Goal: Download file/media

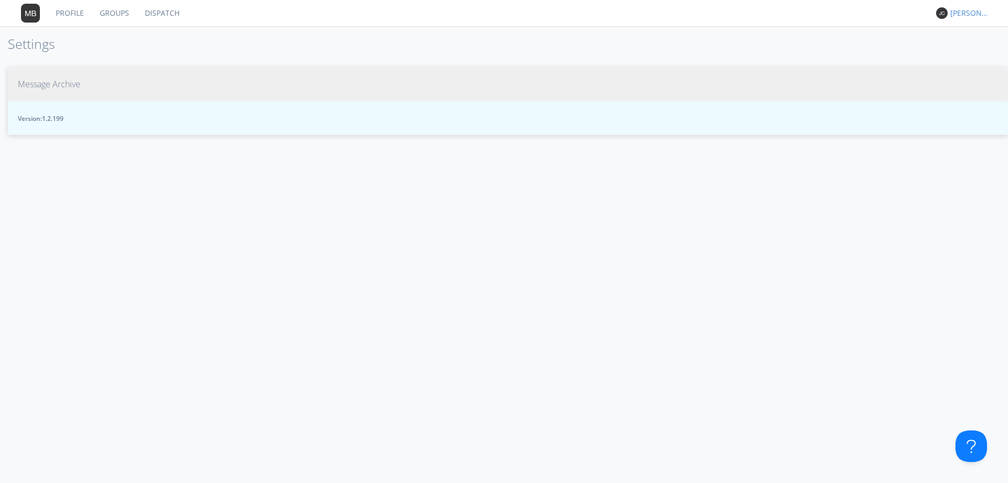
click at [60, 86] on span "Message Archive" at bounding box center [49, 84] width 62 height 12
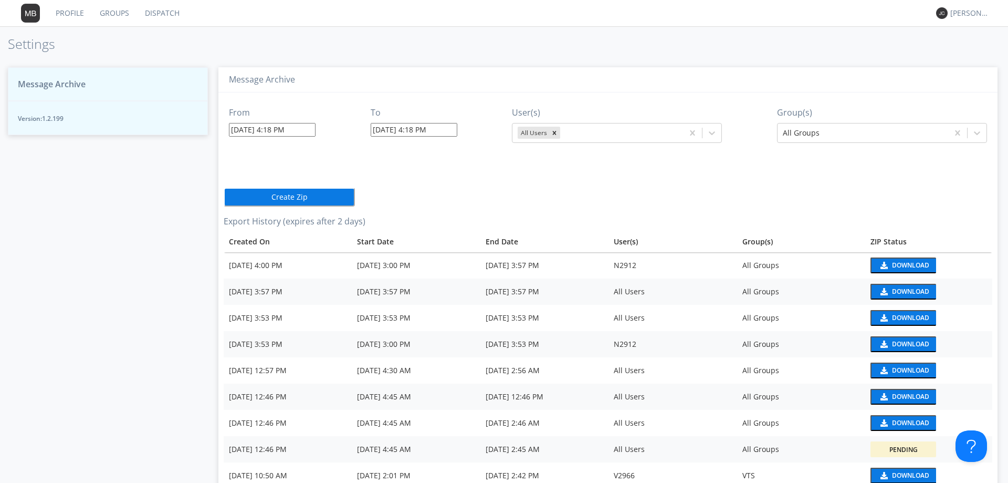
click at [291, 132] on input "[DATE] 4:18 PM" at bounding box center [272, 130] width 87 height 14
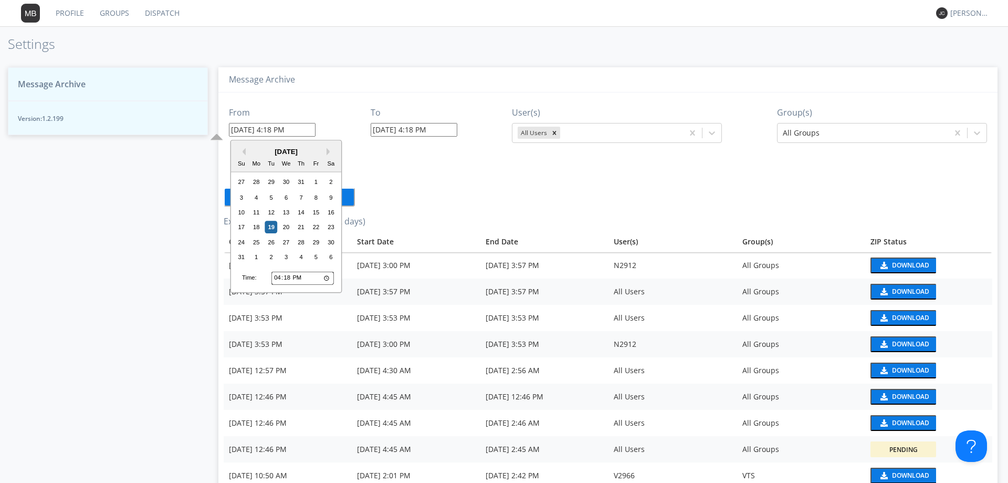
click at [278, 278] on input "16:18" at bounding box center [303, 278] width 62 height 14
type input "15:18"
type input "[DATE] 3:18 PM"
type input "15:04"
type input "[DATE] 3:04 PM"
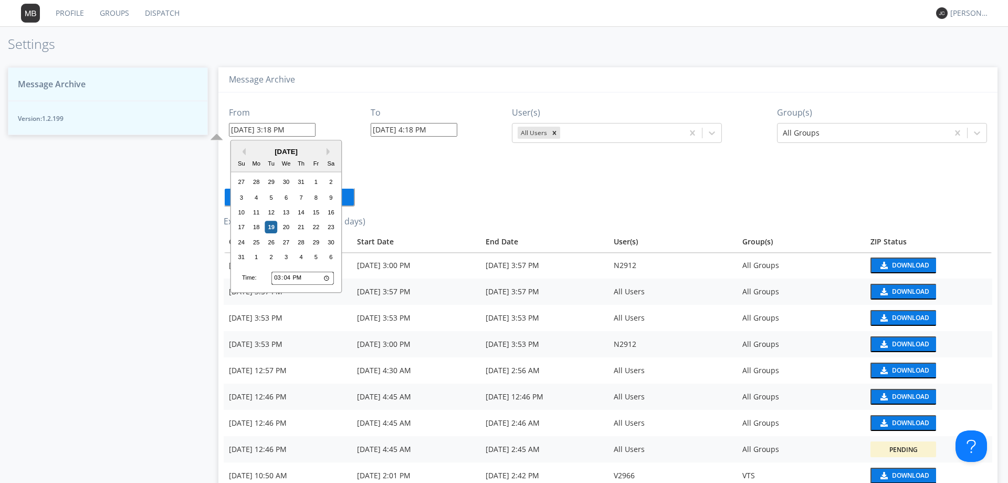
type input "[DATE] 4:19 PM"
type input "15:49"
click at [257, 228] on div "18" at bounding box center [256, 227] width 13 height 13
type input "[DATE] 3:49 PM"
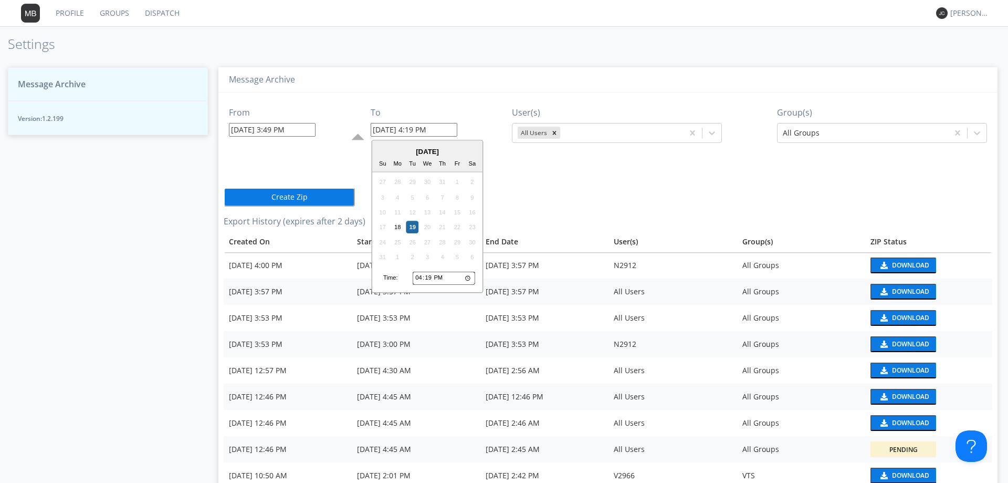
click at [402, 132] on input "[DATE] 4:19 PM" at bounding box center [414, 130] width 87 height 14
click at [430, 276] on input "16:19" at bounding box center [444, 278] width 62 height 14
type input "16:03"
type input "[DATE] 4:03 PM"
type input "16:30"
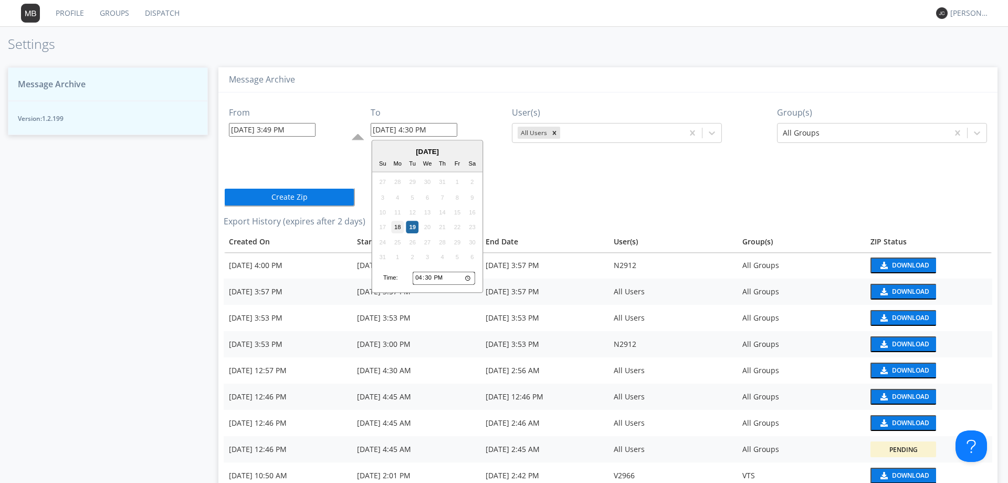
click at [398, 229] on div "18" at bounding box center [397, 227] width 13 height 13
type input "[DATE] 4:30 PM"
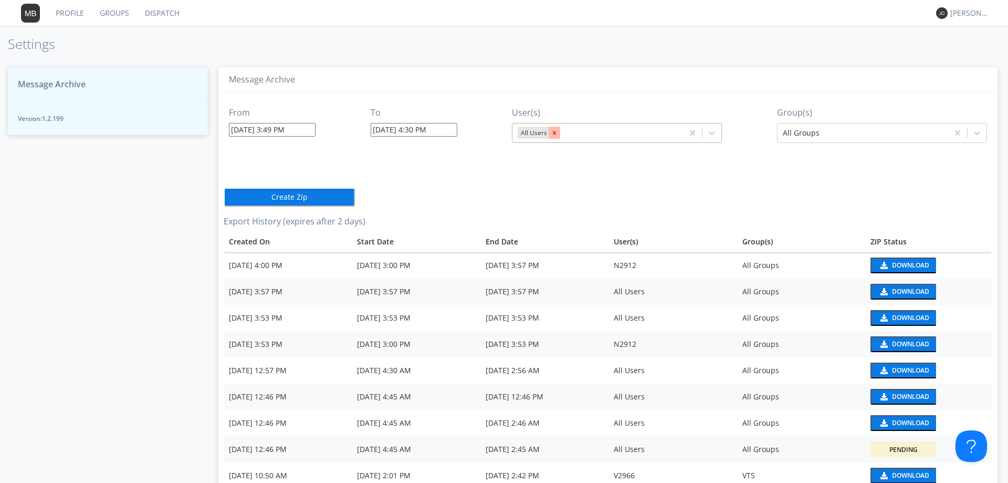
click at [551, 134] on icon "Remove All Users" at bounding box center [554, 132] width 7 height 7
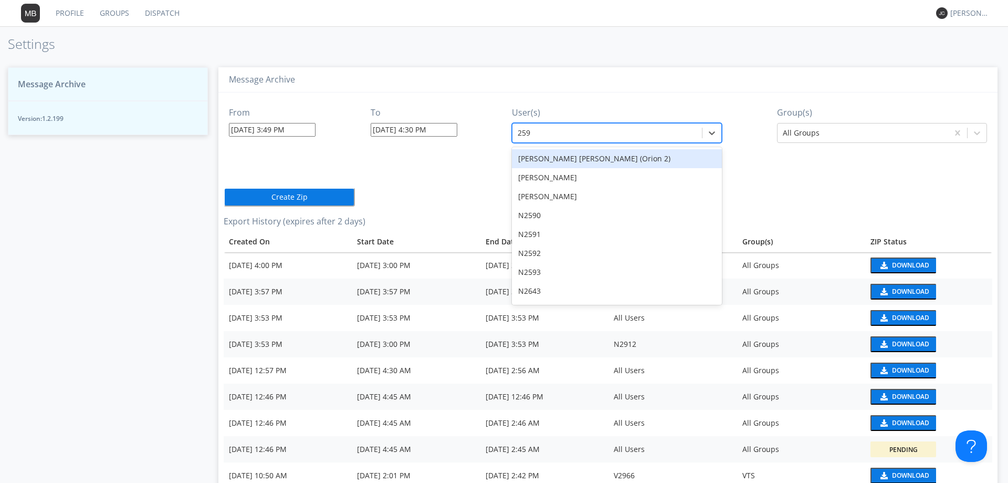
type input "2595"
click at [536, 159] on div "V2595" at bounding box center [617, 158] width 210 height 19
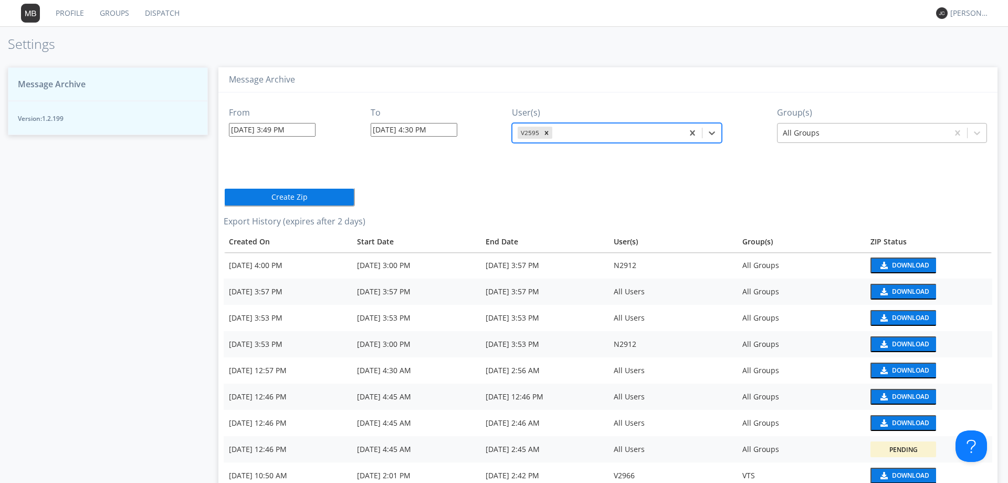
click at [809, 133] on div at bounding box center [863, 133] width 160 height 13
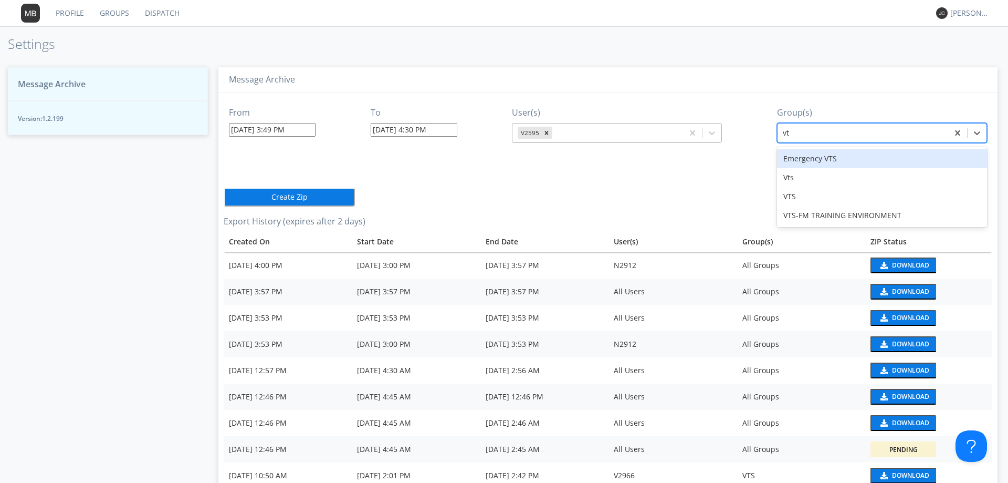
type input "vts"
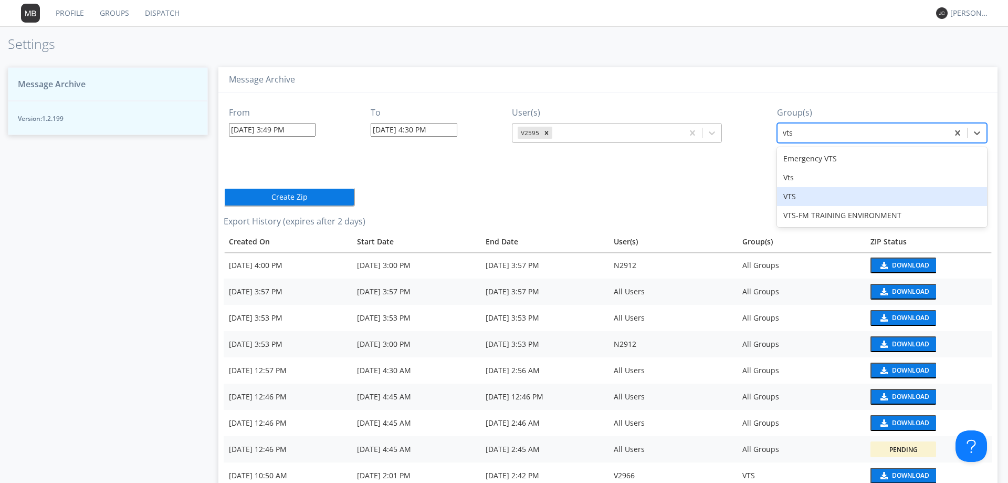
click at [789, 195] on div "VTS" at bounding box center [882, 196] width 210 height 19
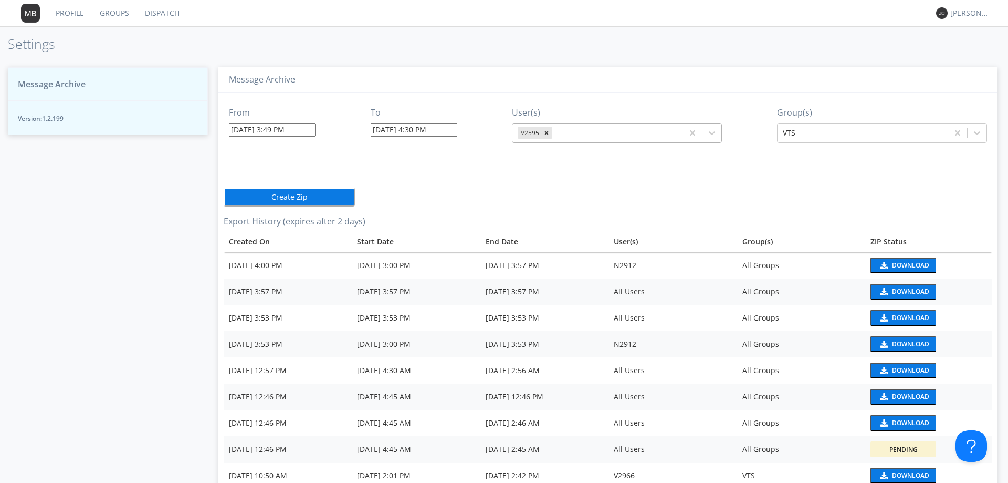
click at [295, 200] on button "Create Zip" at bounding box center [289, 196] width 131 height 19
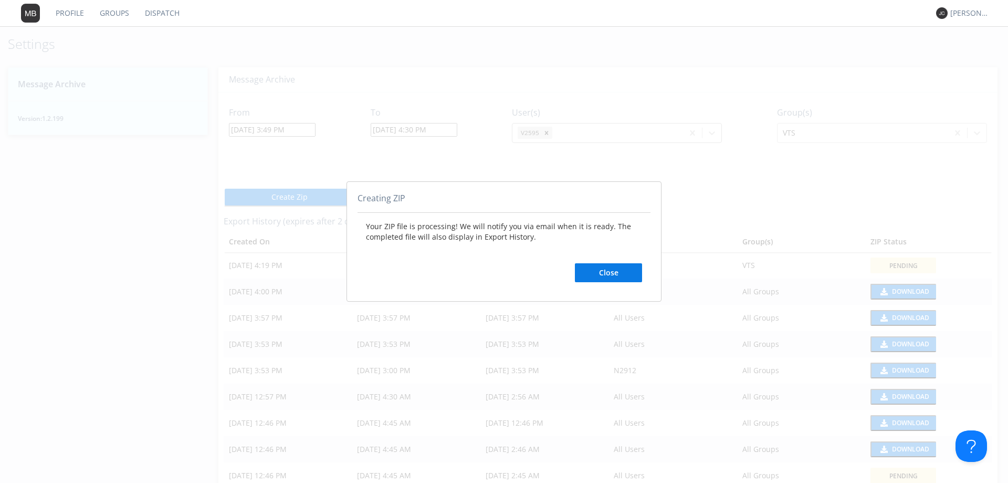
click at [612, 270] on button "Close" at bounding box center [608, 272] width 67 height 19
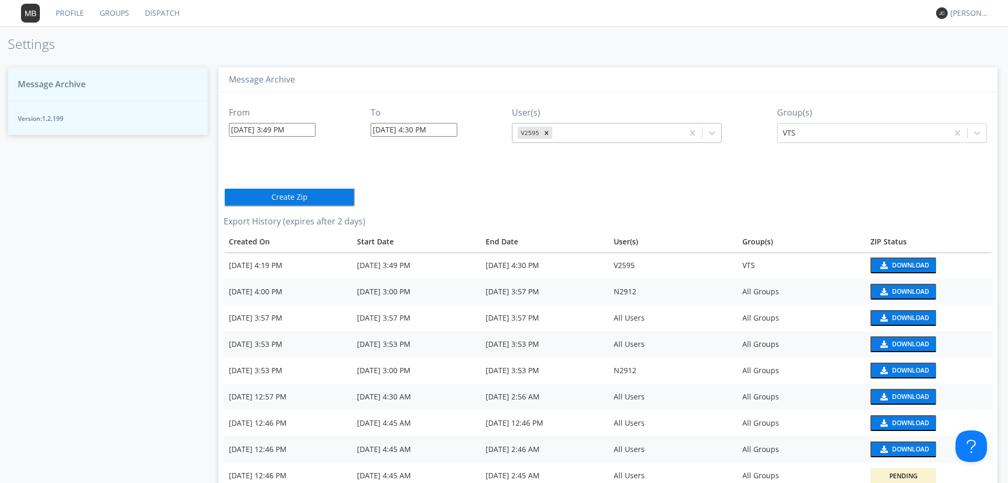
click at [896, 265] on div "Download" at bounding box center [910, 265] width 37 height 6
click at [267, 130] on input "[DATE] 3:49 PM" at bounding box center [272, 130] width 87 height 14
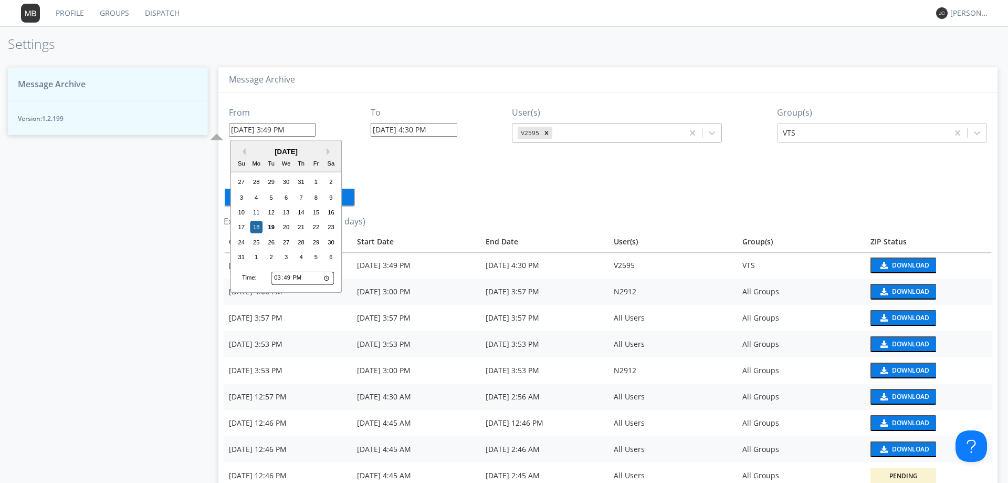
click at [278, 275] on input "15:49" at bounding box center [303, 278] width 62 height 14
type input "13:49"
type input "[DATE] 1:49 PM"
type input "[DATE] 4:22 PM"
type input "12:49"
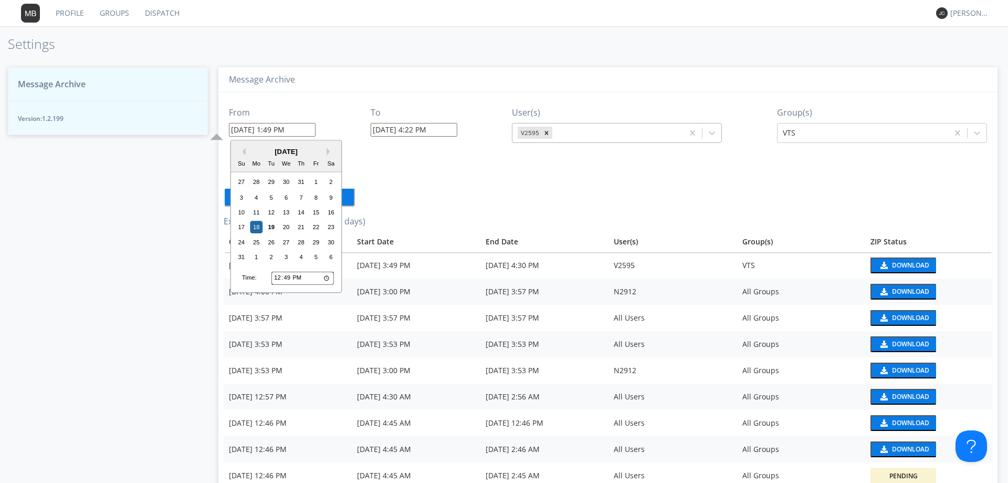
type input "[DATE] 12:49 PM"
type input "12:03"
type input "[DATE] 12:03 PM"
type input "12:39"
type input "[DATE] 12:39 PM"
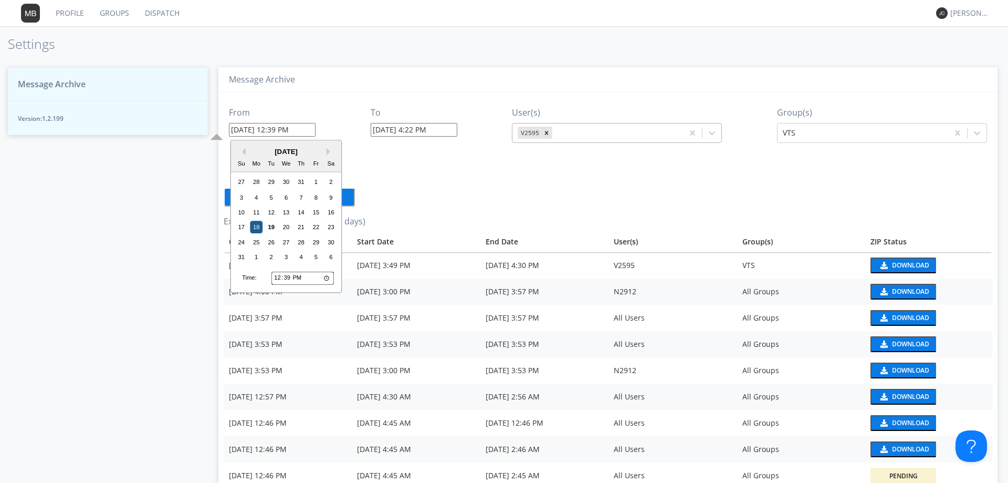
click at [258, 228] on div "18" at bounding box center [256, 227] width 13 height 13
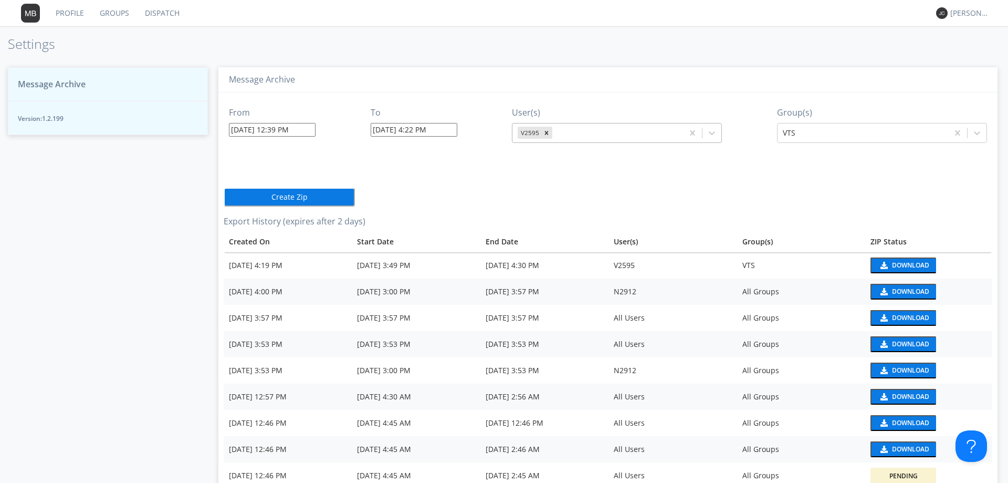
click at [399, 128] on input "[DATE] 4:22 PM" at bounding box center [414, 130] width 87 height 14
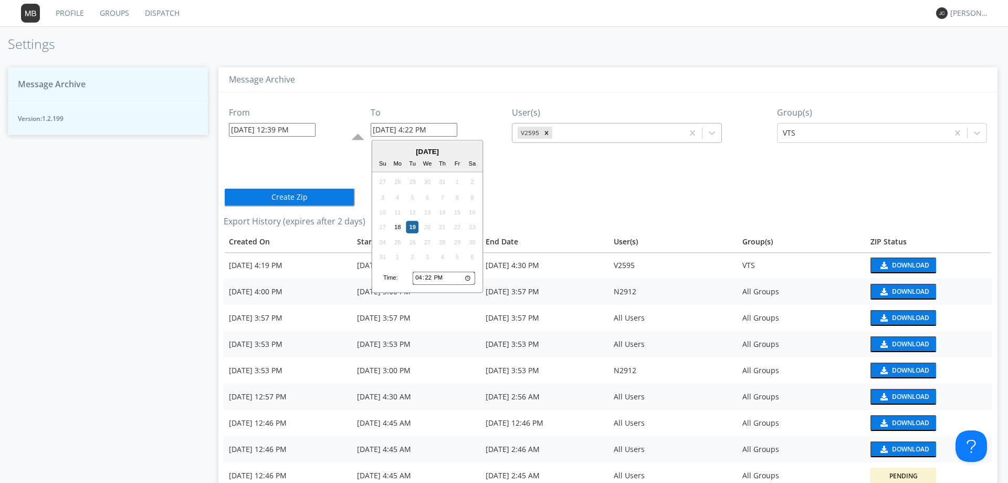
click at [419, 277] on input "16:22" at bounding box center [444, 278] width 62 height 14
type input "13:22"
click at [398, 227] on div "18" at bounding box center [397, 227] width 13 height 13
type input "[DATE] 1:22 PM"
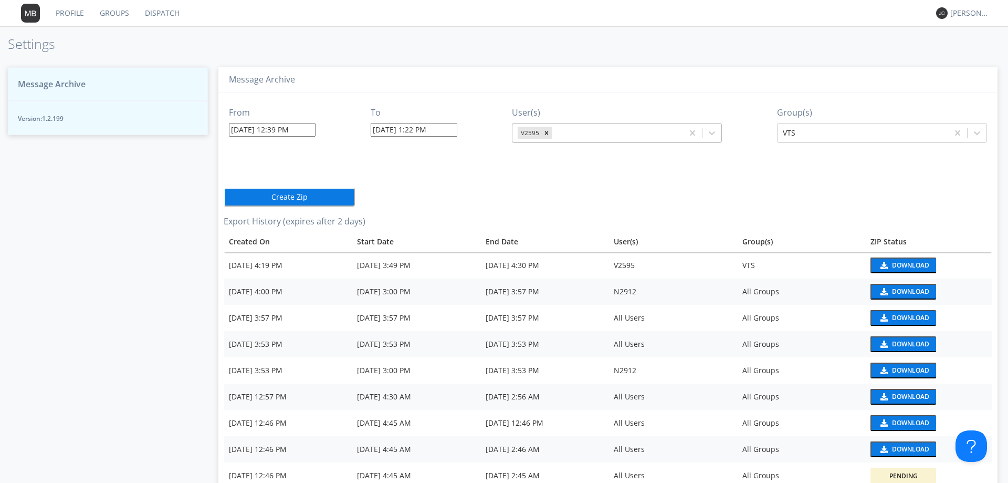
click at [318, 197] on button "Create Zip" at bounding box center [289, 196] width 131 height 19
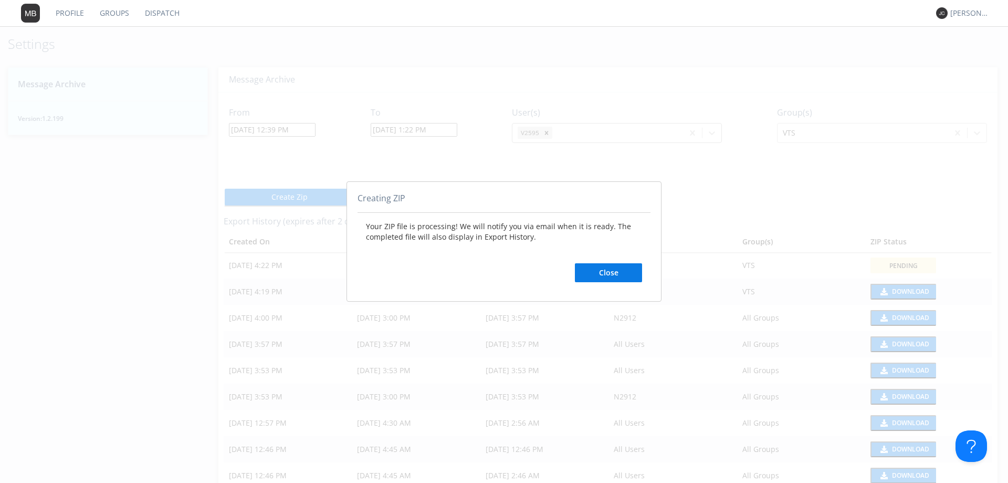
click at [611, 269] on button "Close" at bounding box center [608, 272] width 67 height 19
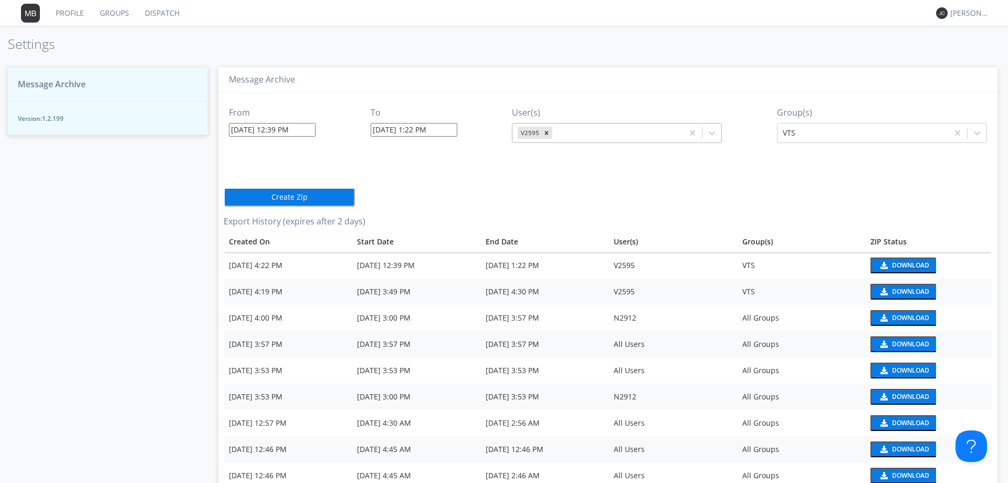
click at [902, 263] on div "Download" at bounding box center [910, 265] width 37 height 6
